Goal: Information Seeking & Learning: Compare options

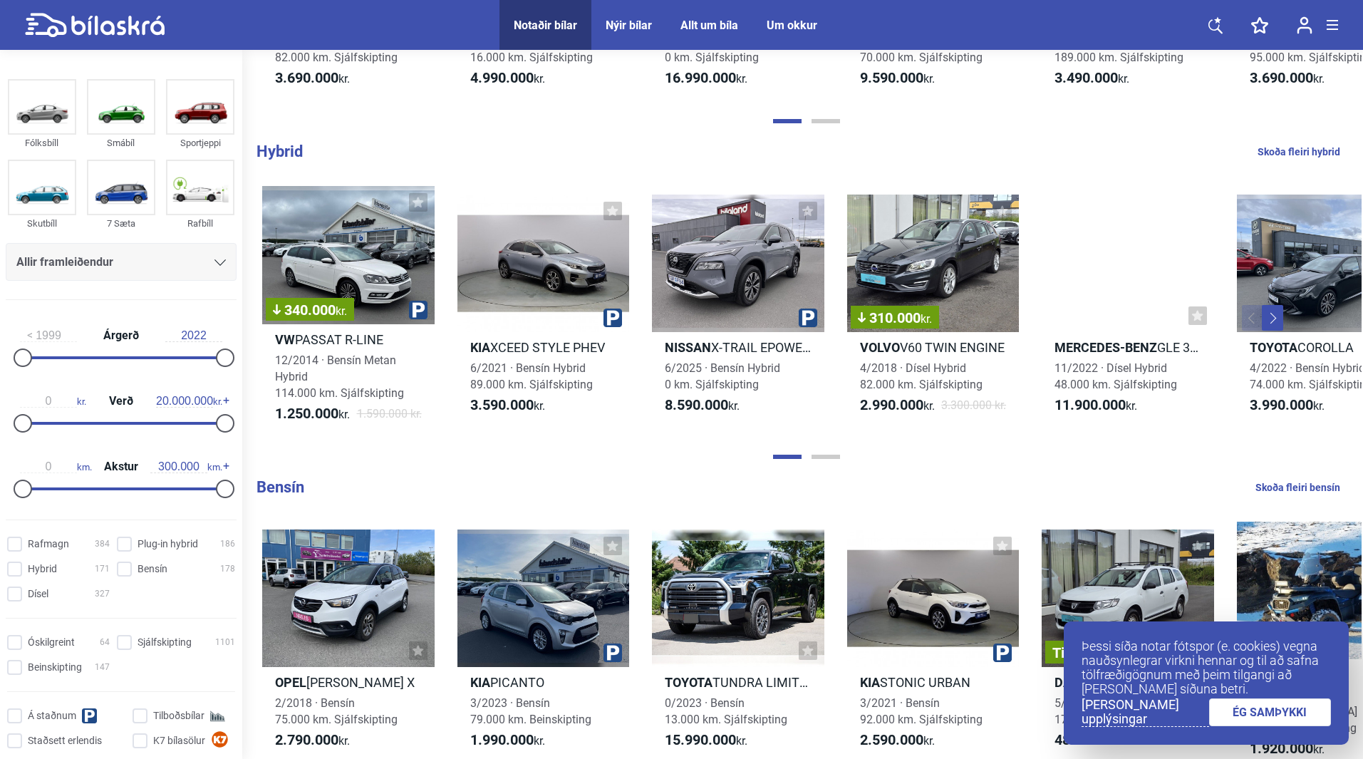
scroll to position [926, 0]
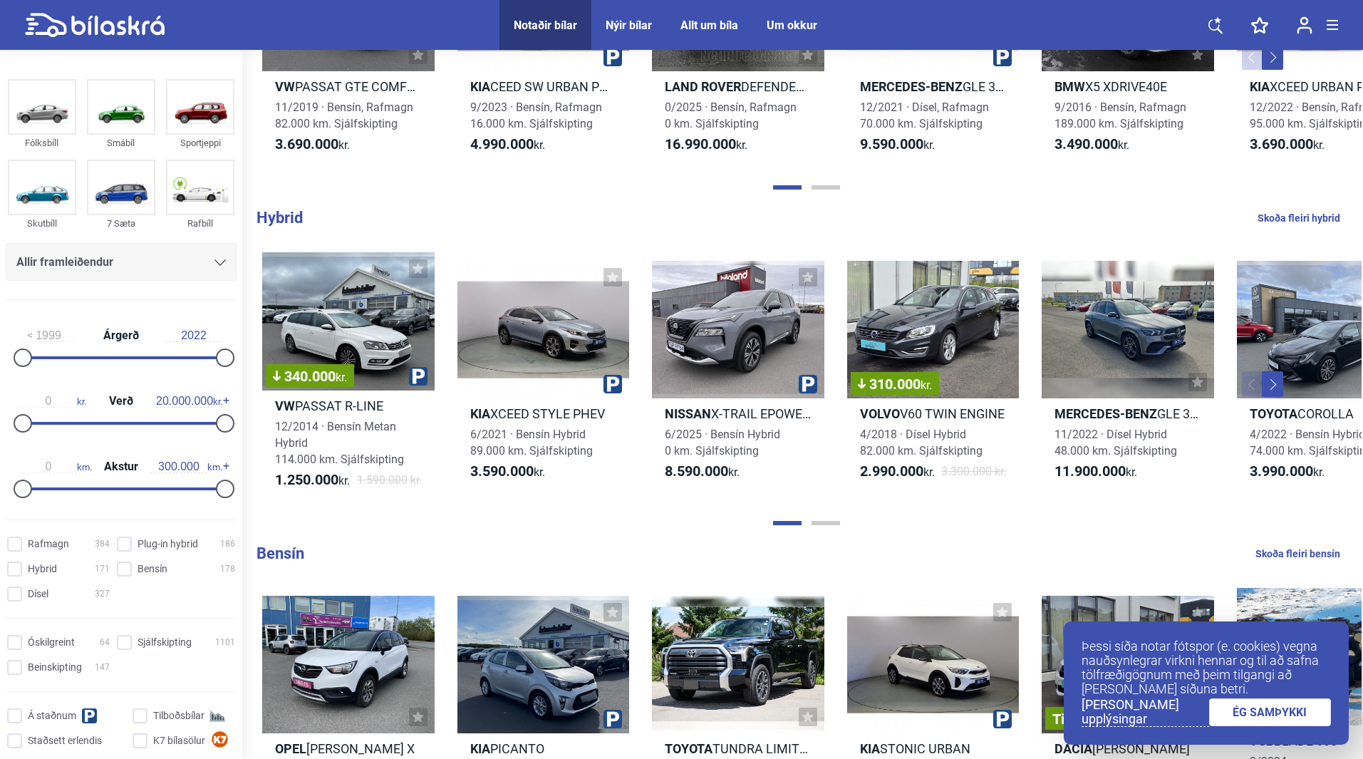
click at [1331, 217] on link "Skoða fleiri hybrid" at bounding box center [1299, 218] width 83 height 19
checkbox input "true"
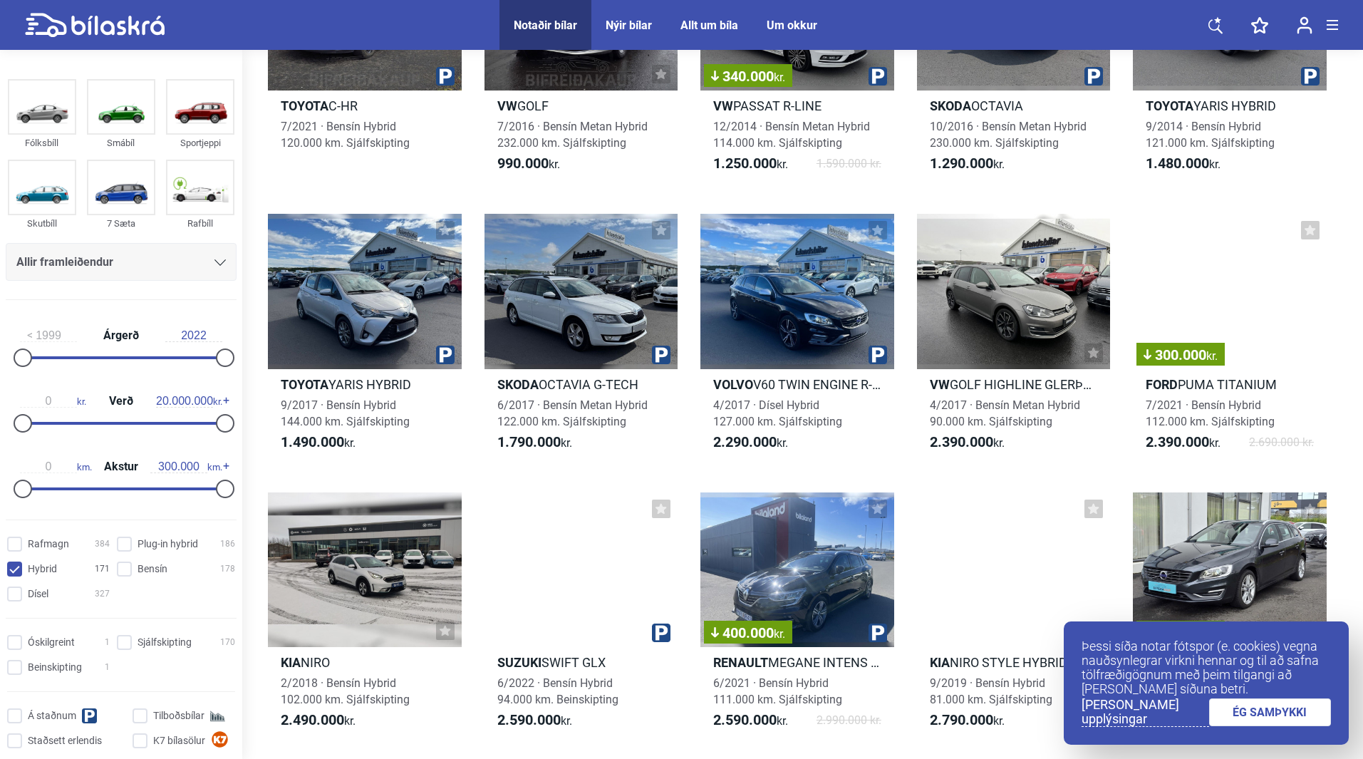
scroll to position [214, 0]
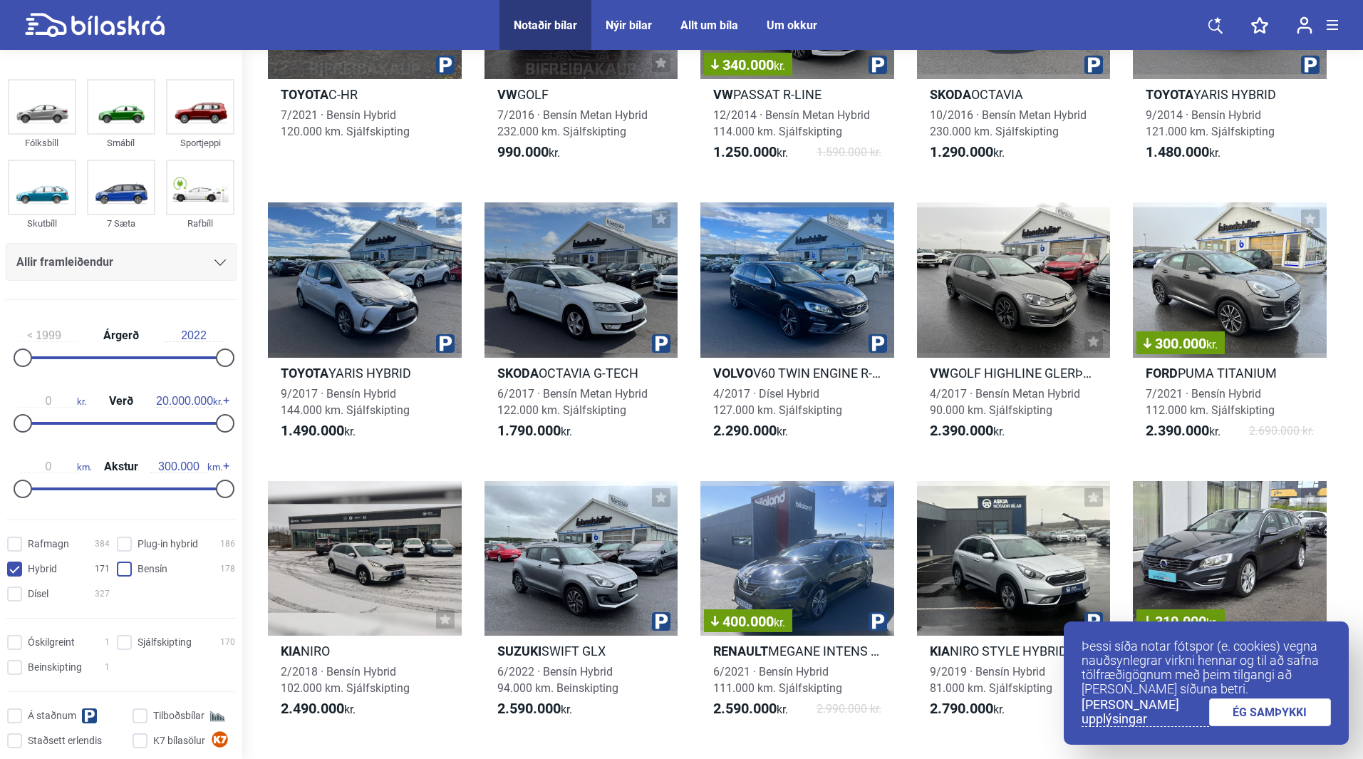
click at [119, 569] on input "Bensín 178" at bounding box center [178, 569] width 118 height 15
checkbox input "true"
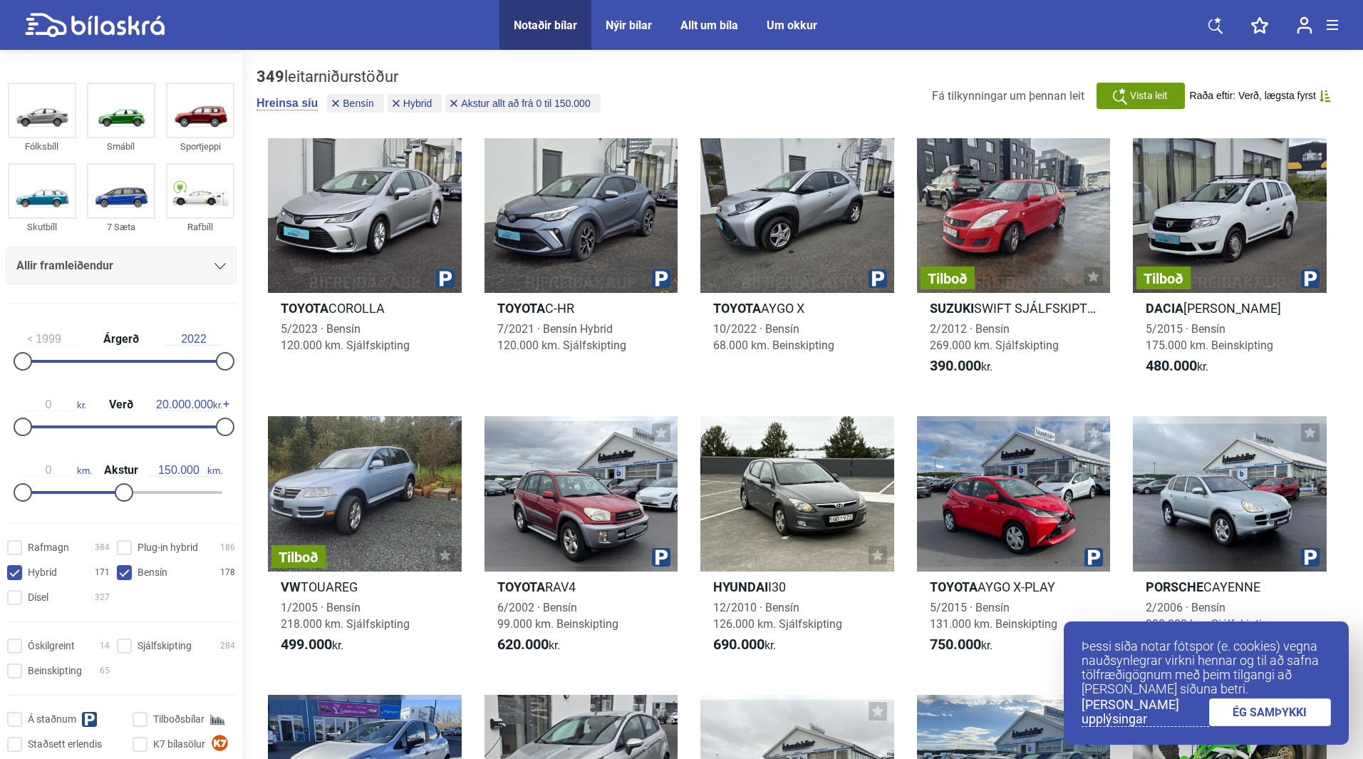
click at [121, 493] on div at bounding box center [70, 492] width 101 height 3
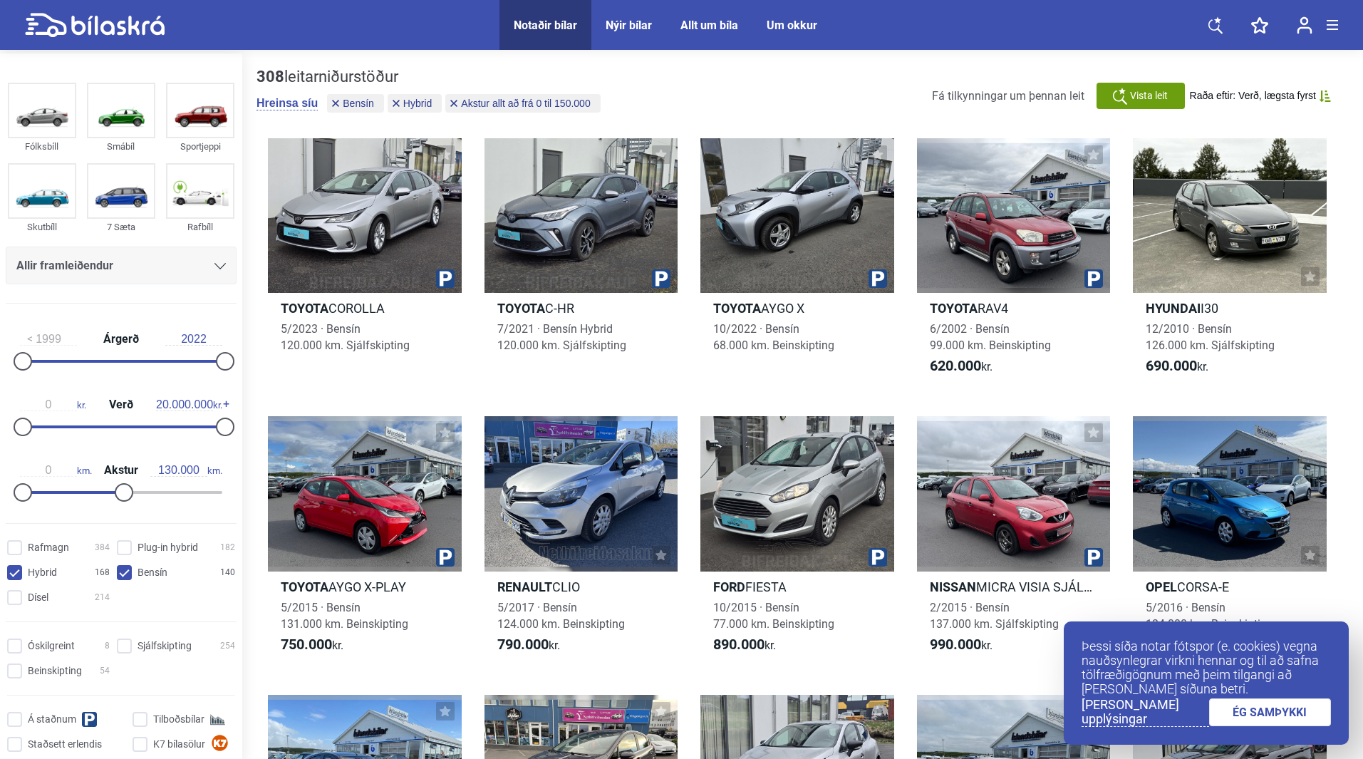
click at [104, 493] on div at bounding box center [70, 492] width 101 height 3
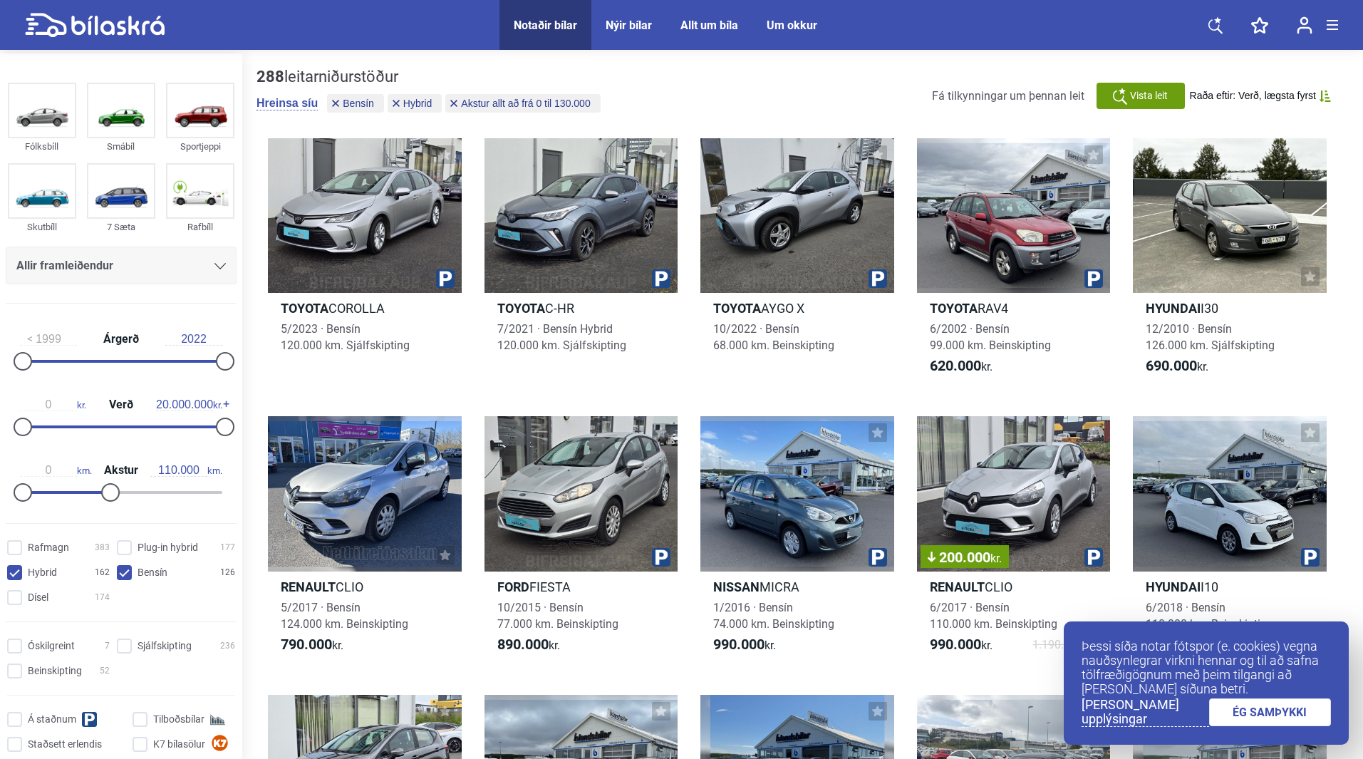
click at [90, 492] on div at bounding box center [64, 492] width 88 height 3
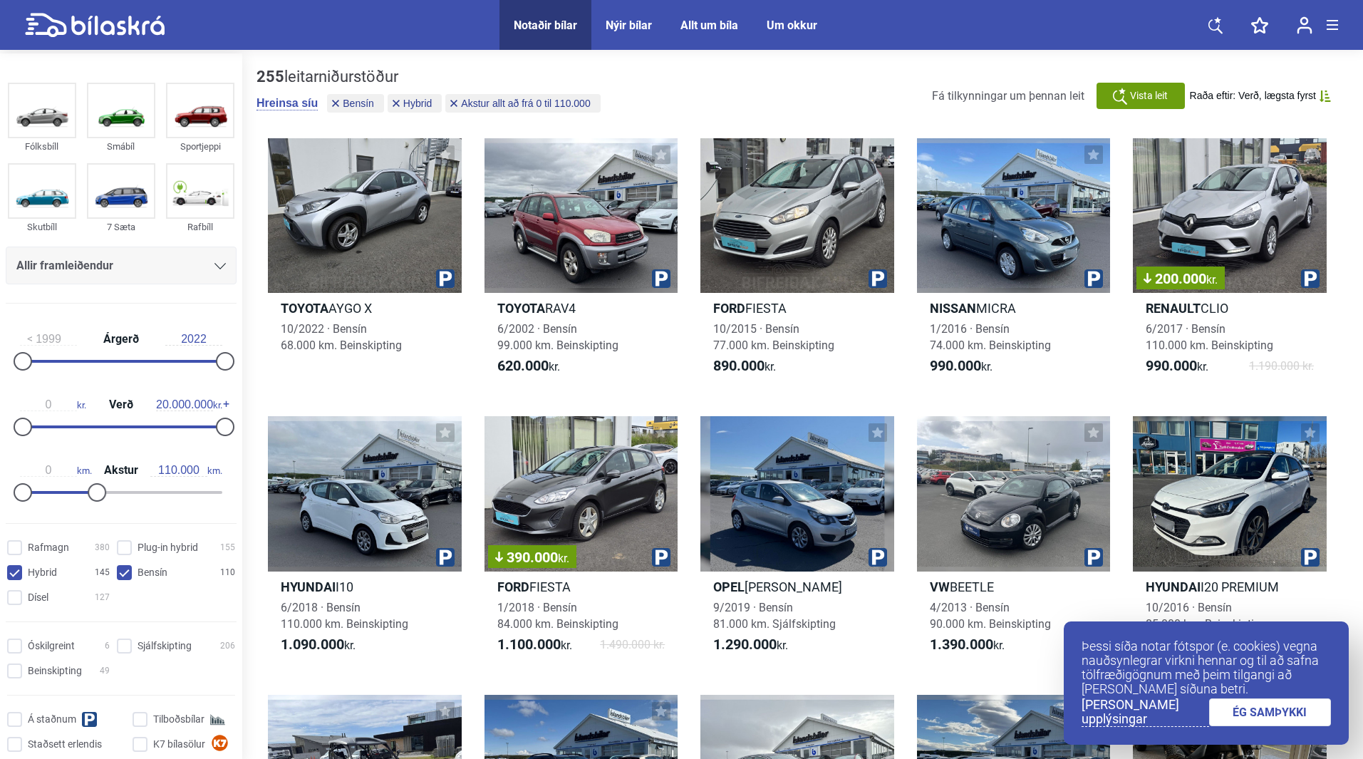
type input "100.000"
click at [84, 492] on div at bounding box center [121, 492] width 202 height 3
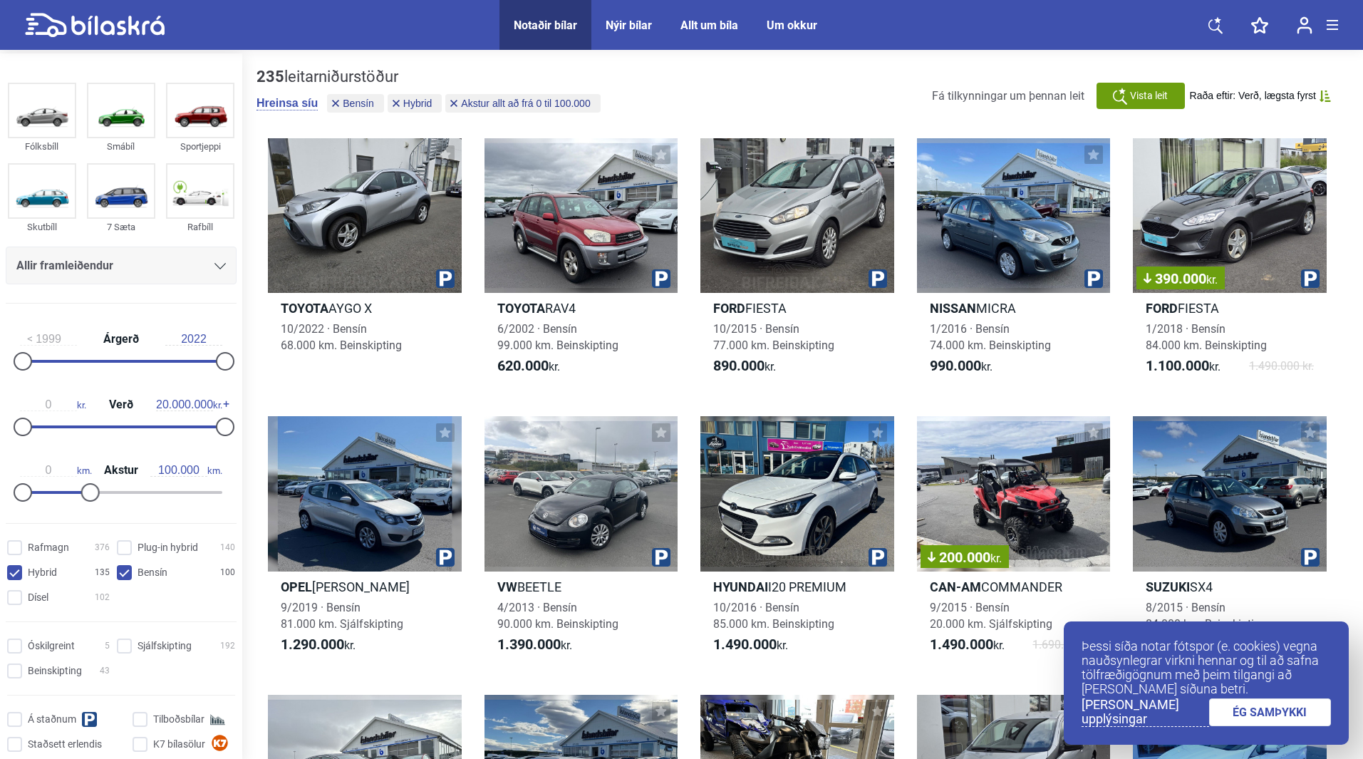
click at [121, 423] on div "0 kr. Verð 20.000.000 kr." at bounding box center [121, 414] width 231 height 66
click at [121, 426] on div at bounding box center [121, 426] width 202 height 3
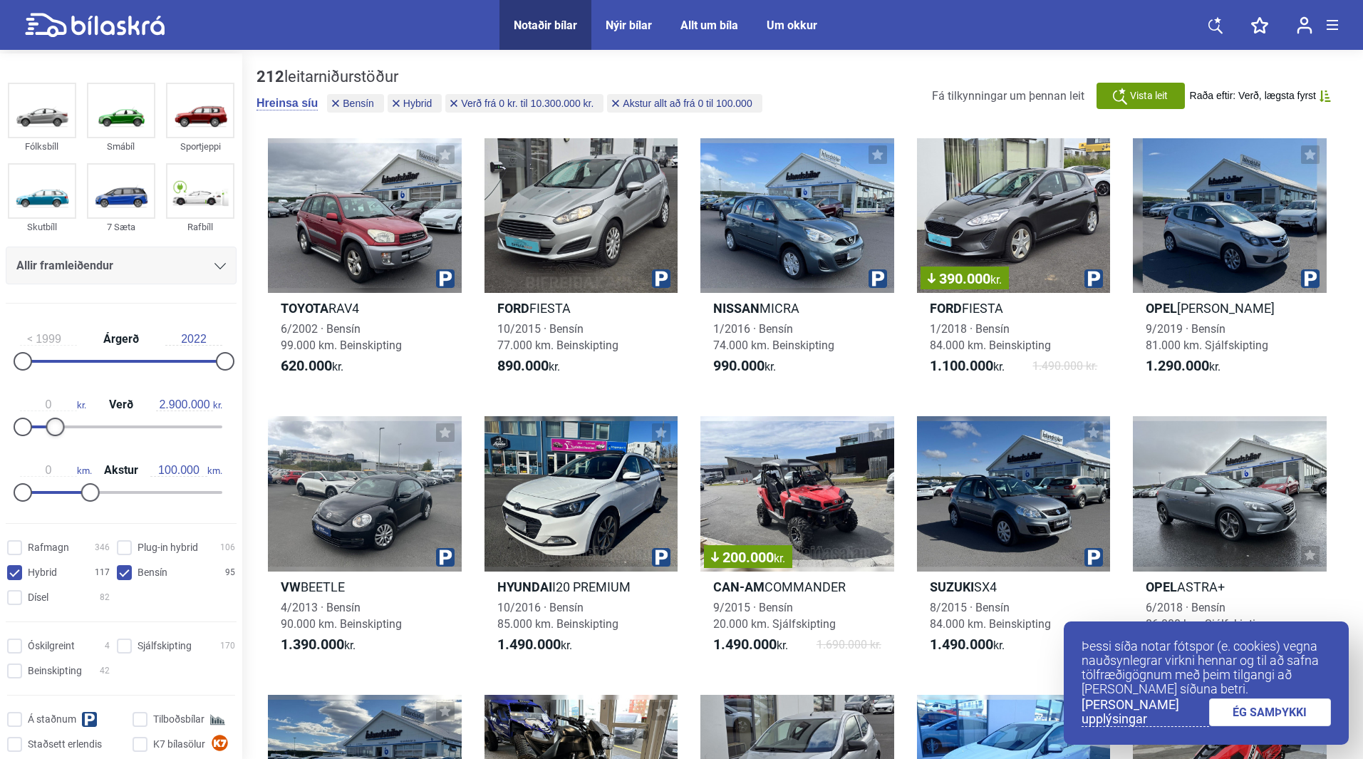
type input "2.800.000"
drag, startPoint x: 121, startPoint y: 426, endPoint x: 47, endPoint y: 440, distance: 75.3
click at [47, 440] on div "0 kr. Verð 2.800.000 kr." at bounding box center [121, 414] width 231 height 66
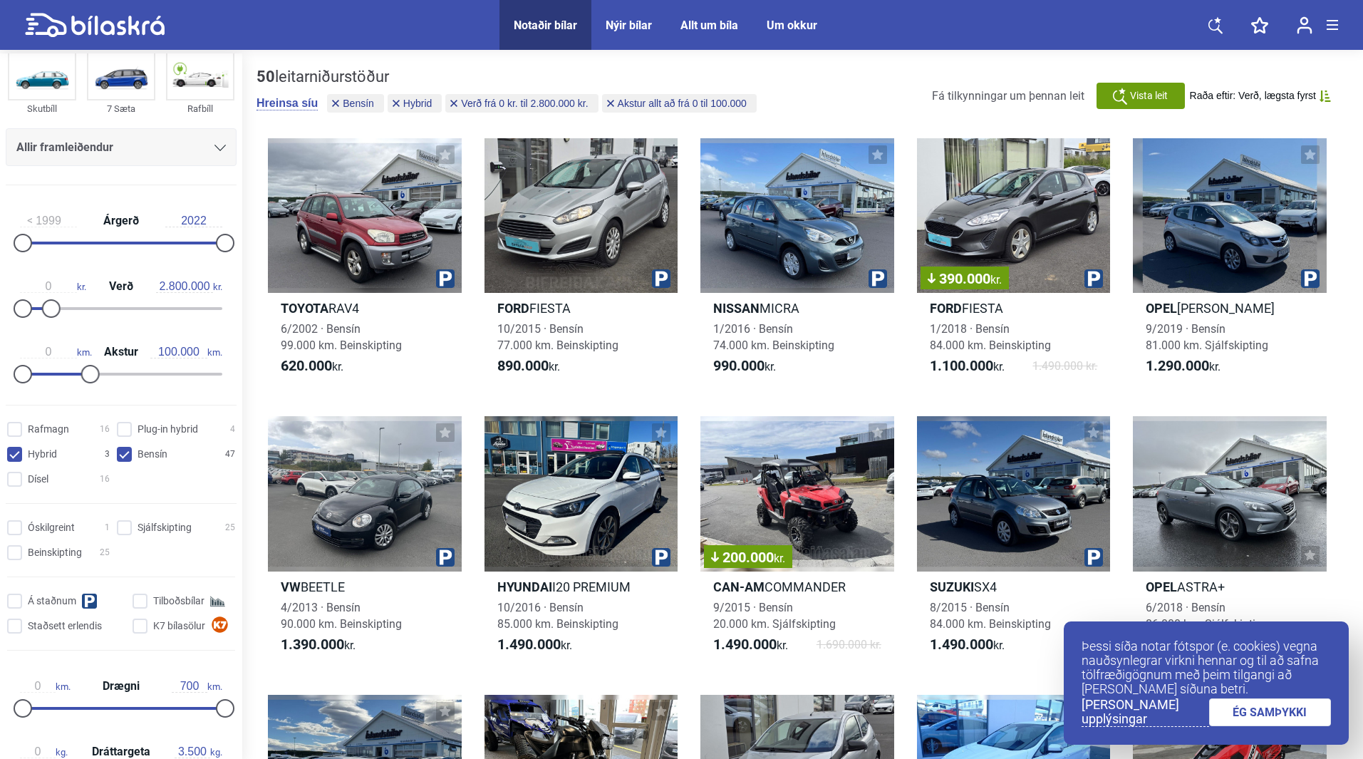
scroll to position [143, 0]
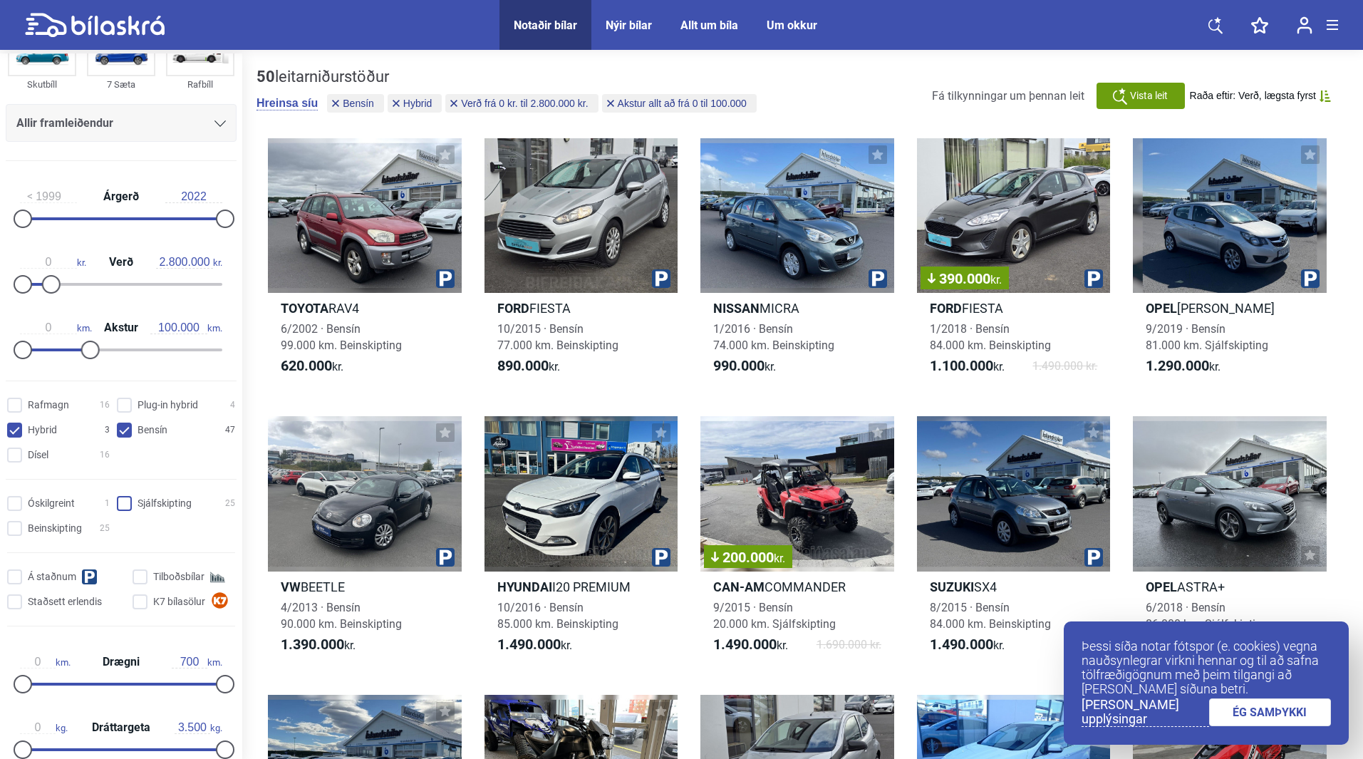
click at [121, 500] on input "Sjálfskipting 25" at bounding box center [178, 504] width 118 height 15
checkbox input "true"
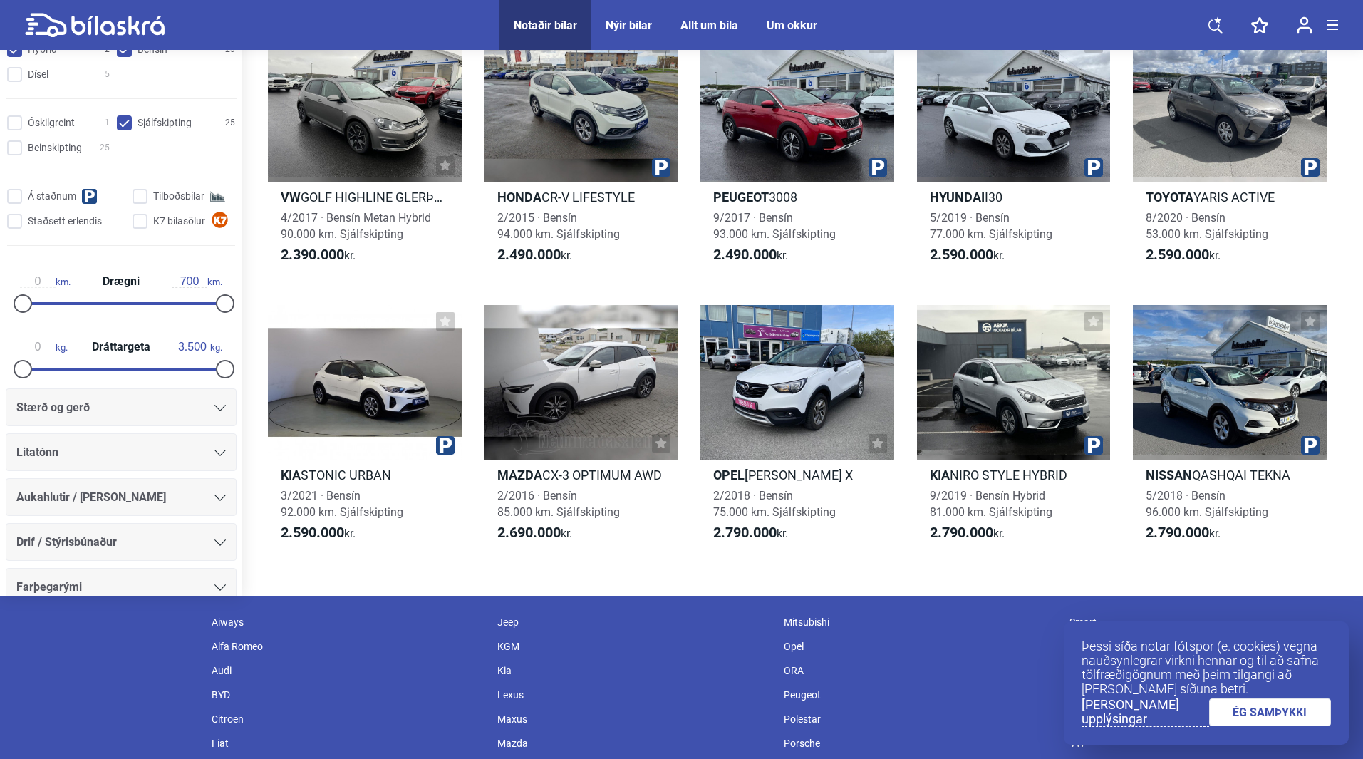
scroll to position [956, 0]
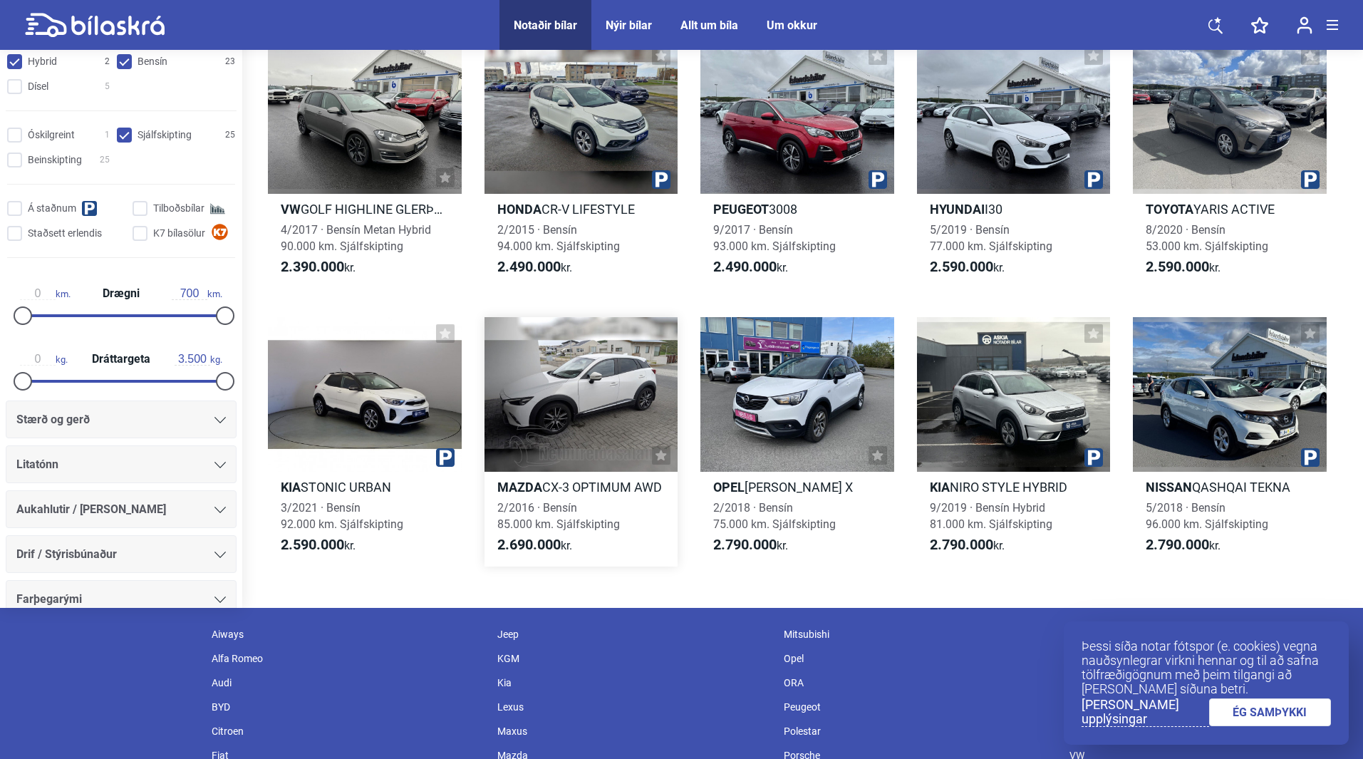
click at [597, 388] on div at bounding box center [582, 394] width 194 height 155
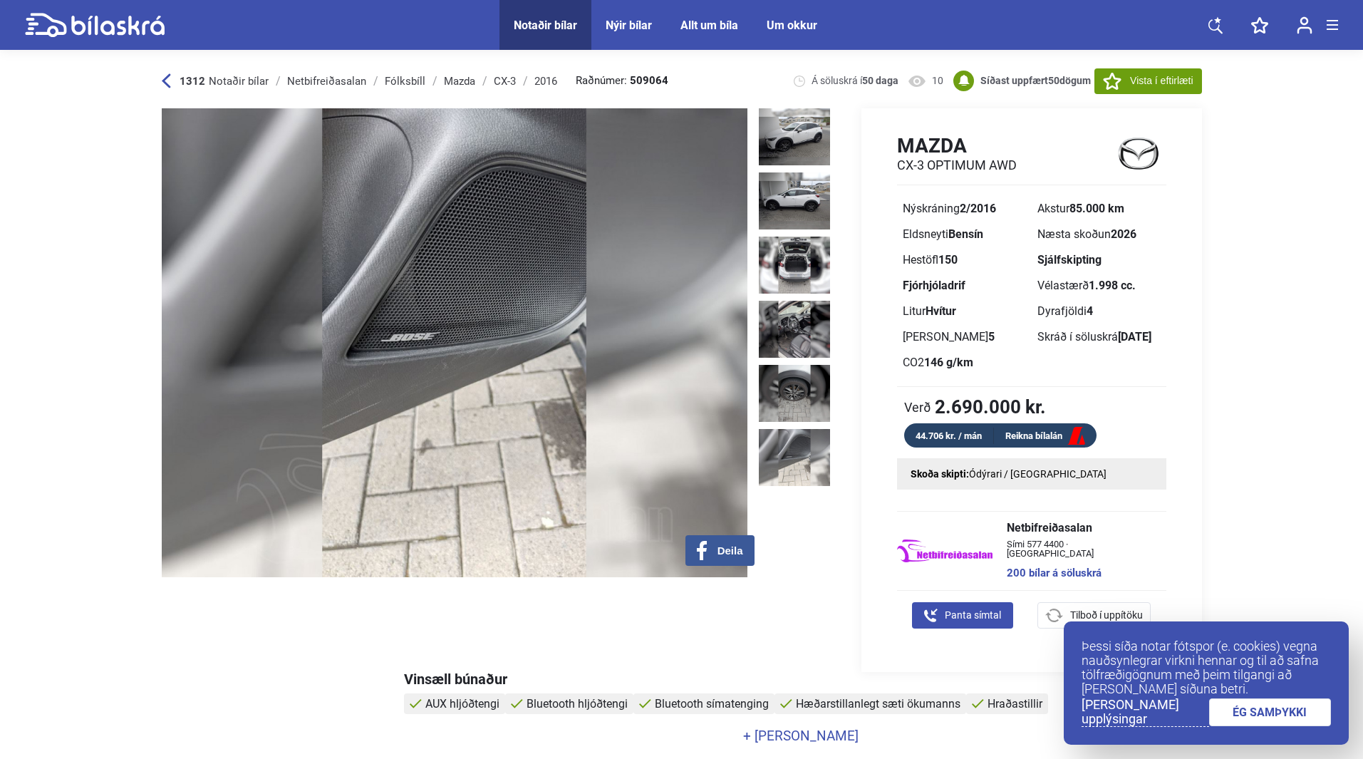
click at [1278, 716] on link "ÉG SAMÞYKKI" at bounding box center [1270, 712] width 123 height 28
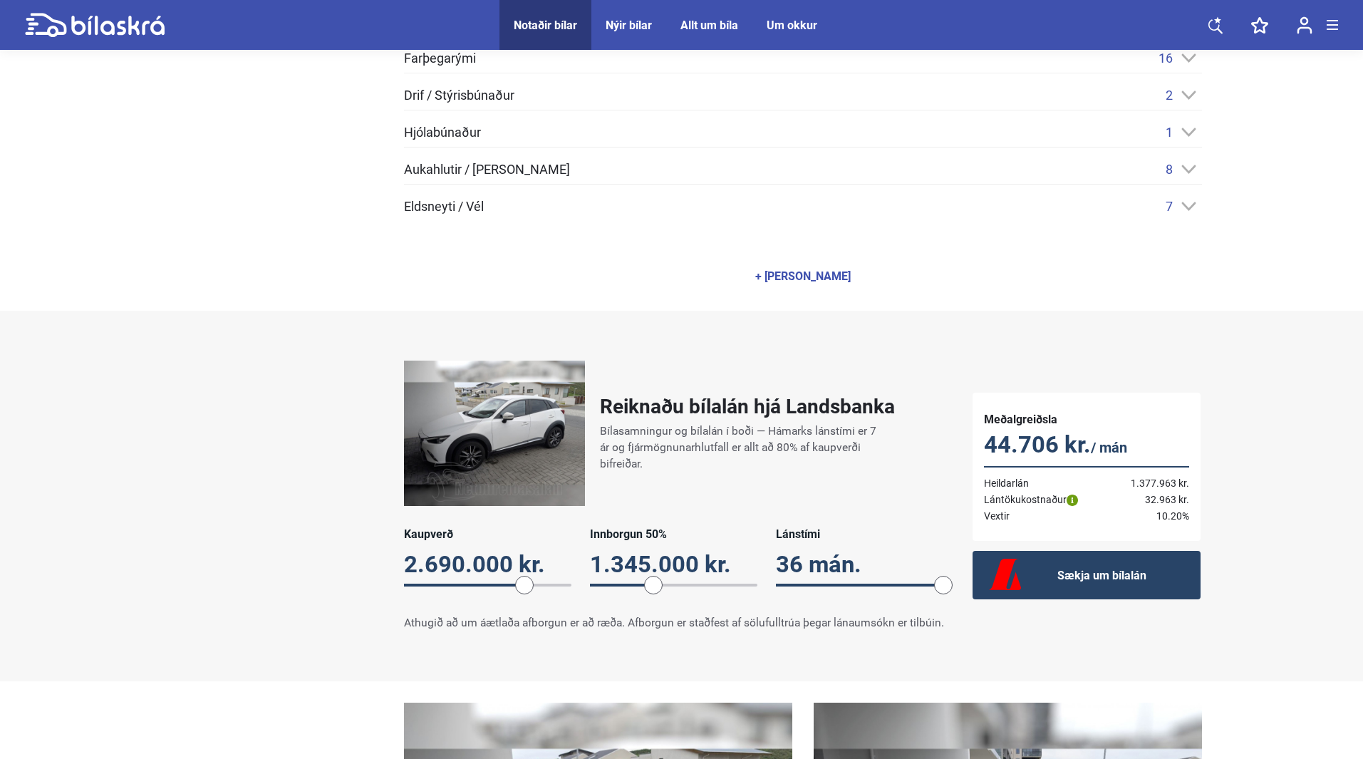
scroll to position [784, 0]
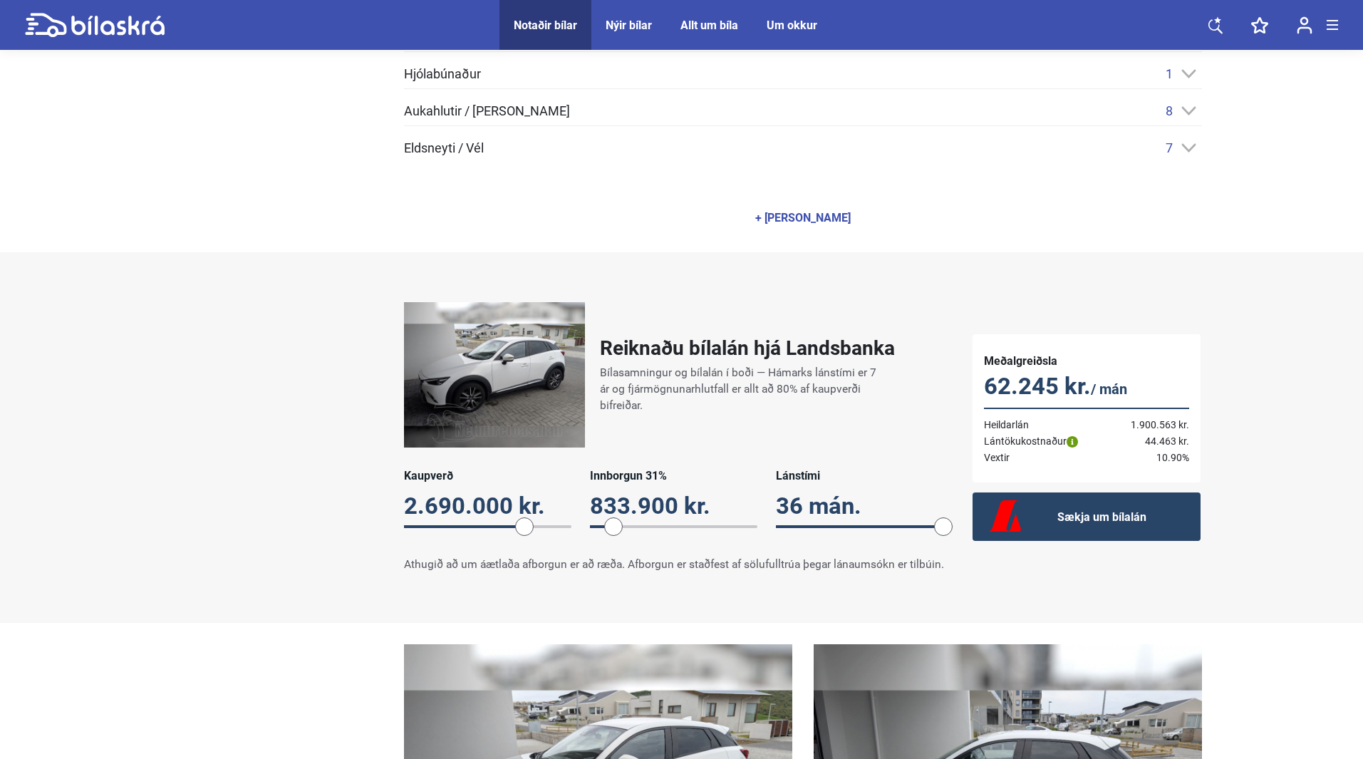
drag, startPoint x: 657, startPoint y: 520, endPoint x: 614, endPoint y: 524, distance: 42.9
click at [614, 524] on span at bounding box center [613, 526] width 19 height 19
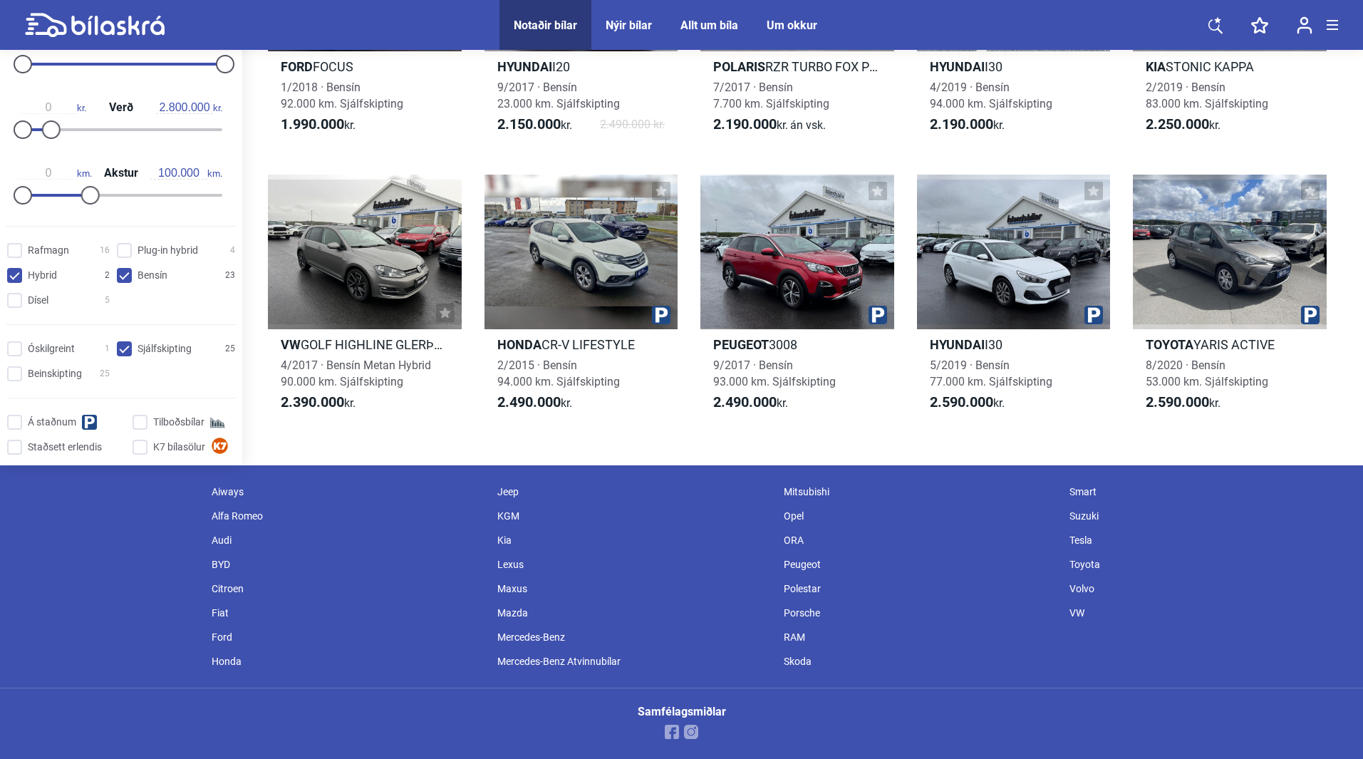
scroll to position [820, 0]
checkbox input "false"
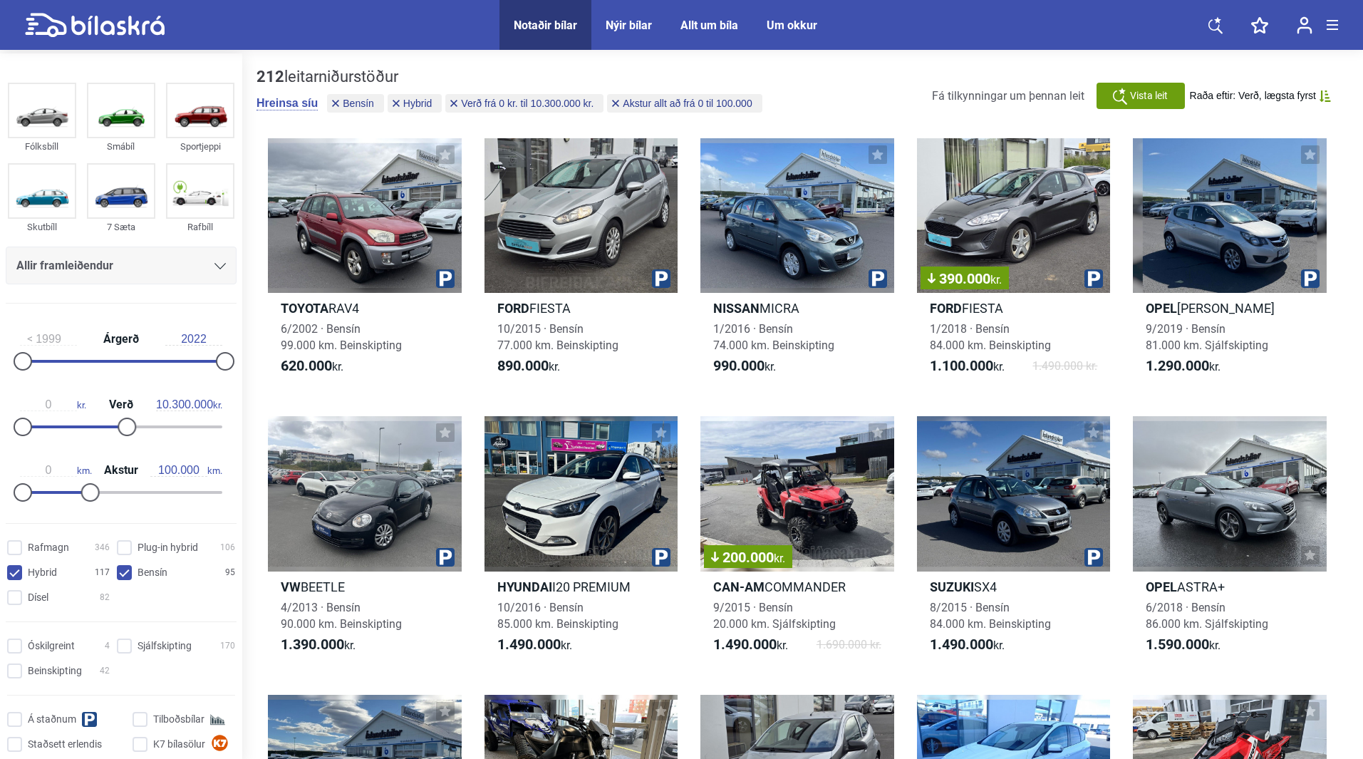
type input "20.000.000"
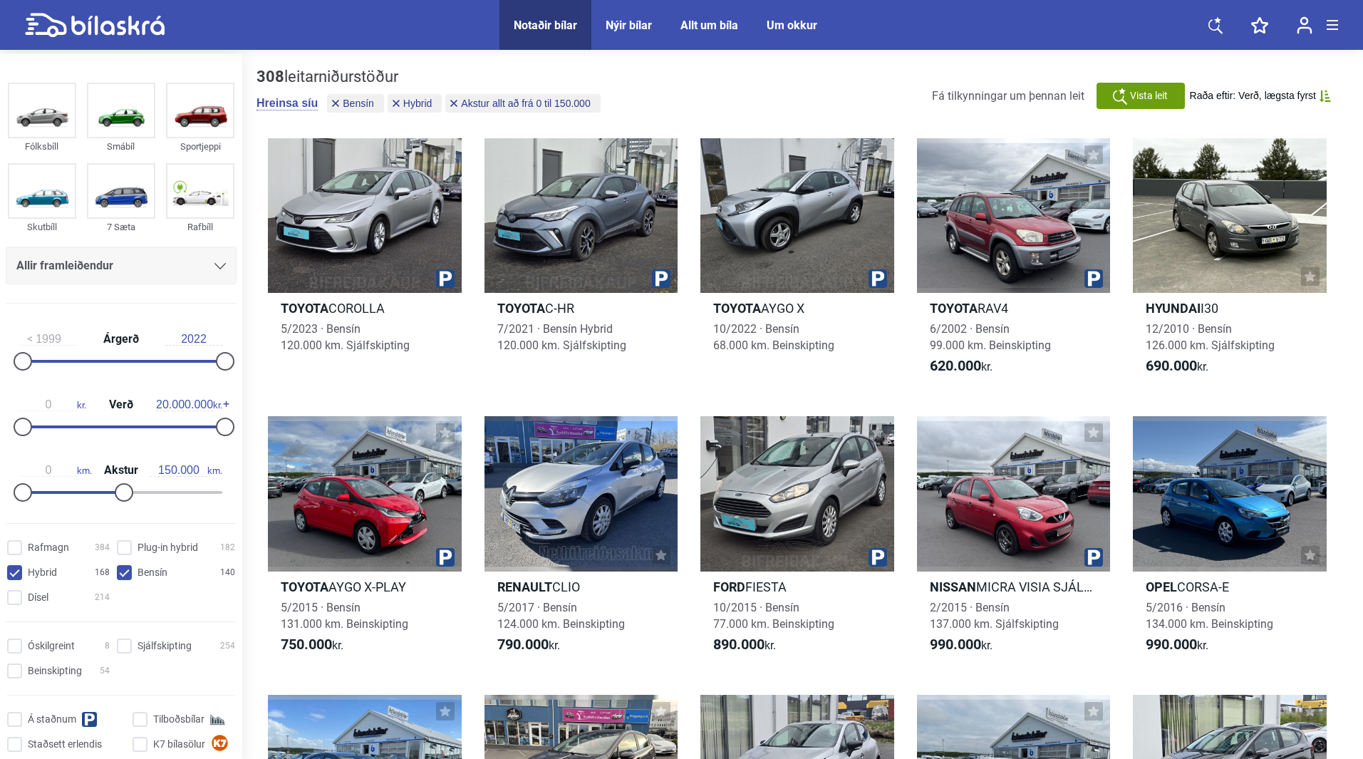
type input "300.000"
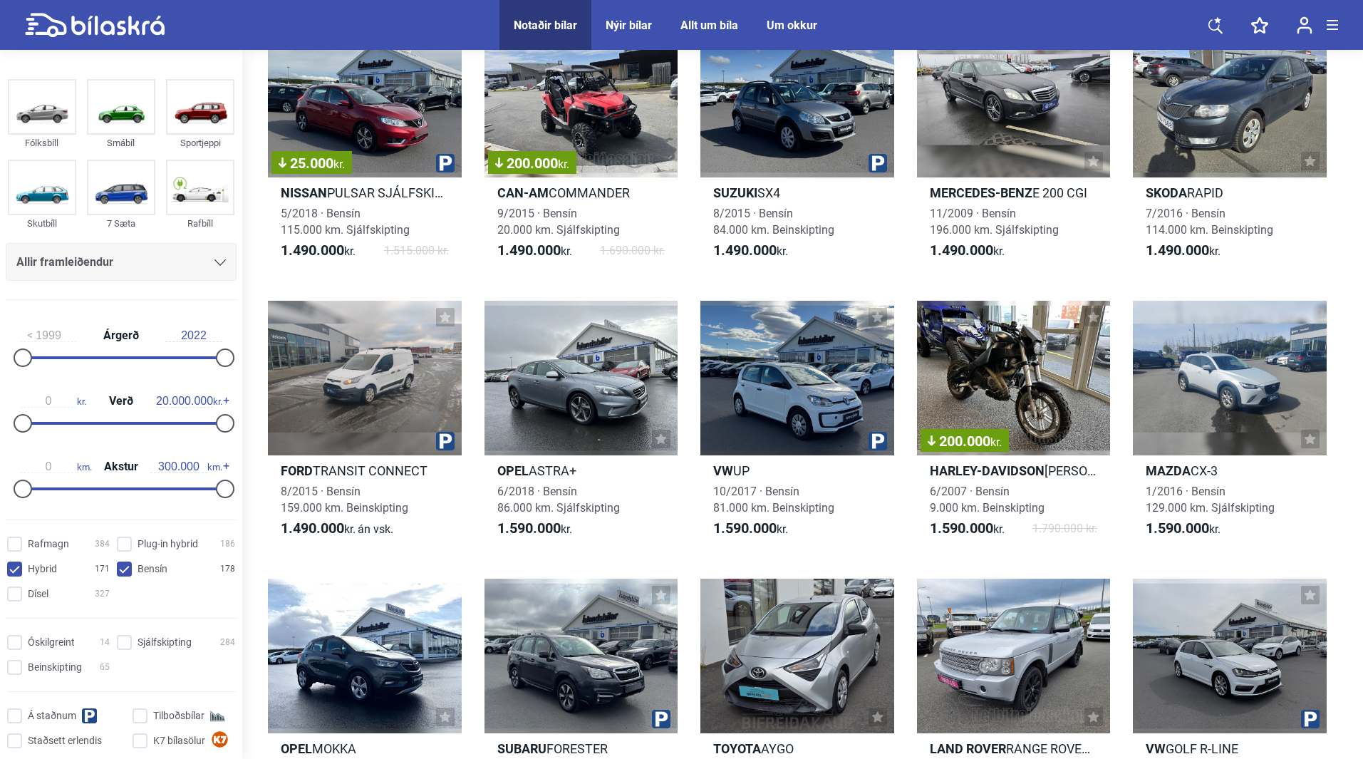
scroll to position [2637, 0]
